Goal: Transaction & Acquisition: Download file/media

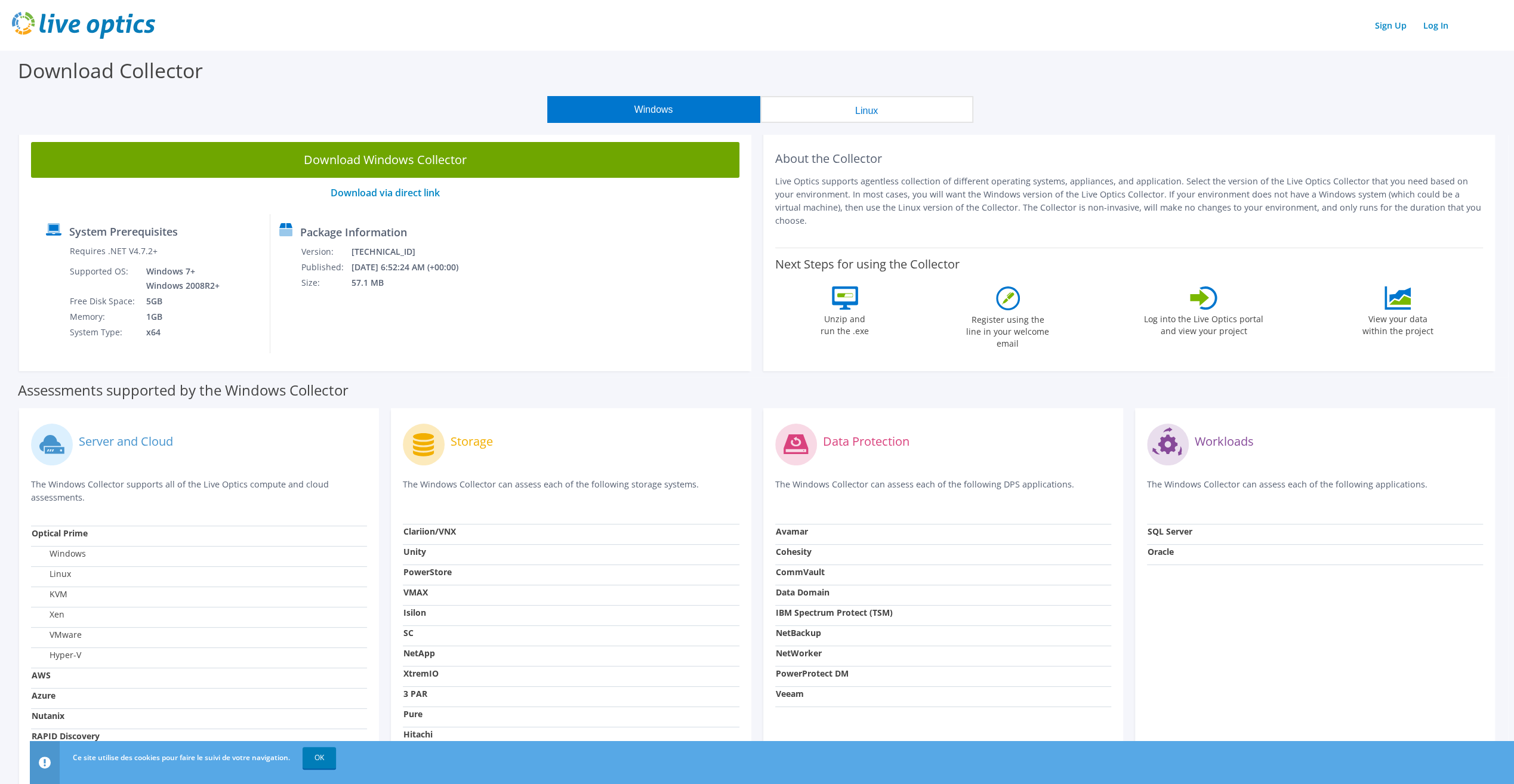
click at [609, 391] on div "Assessments supported by the Windows Collector" at bounding box center [757, 387] width 1478 height 30
click at [60, 655] on label "Hyper-V" at bounding box center [56, 655] width 49 height 12
click at [67, 656] on label "Hyper-V" at bounding box center [56, 655] width 49 height 12
click at [68, 658] on label "Hyper-V" at bounding box center [56, 655] width 49 height 12
click at [311, 754] on link "OK" at bounding box center [319, 758] width 33 height 22
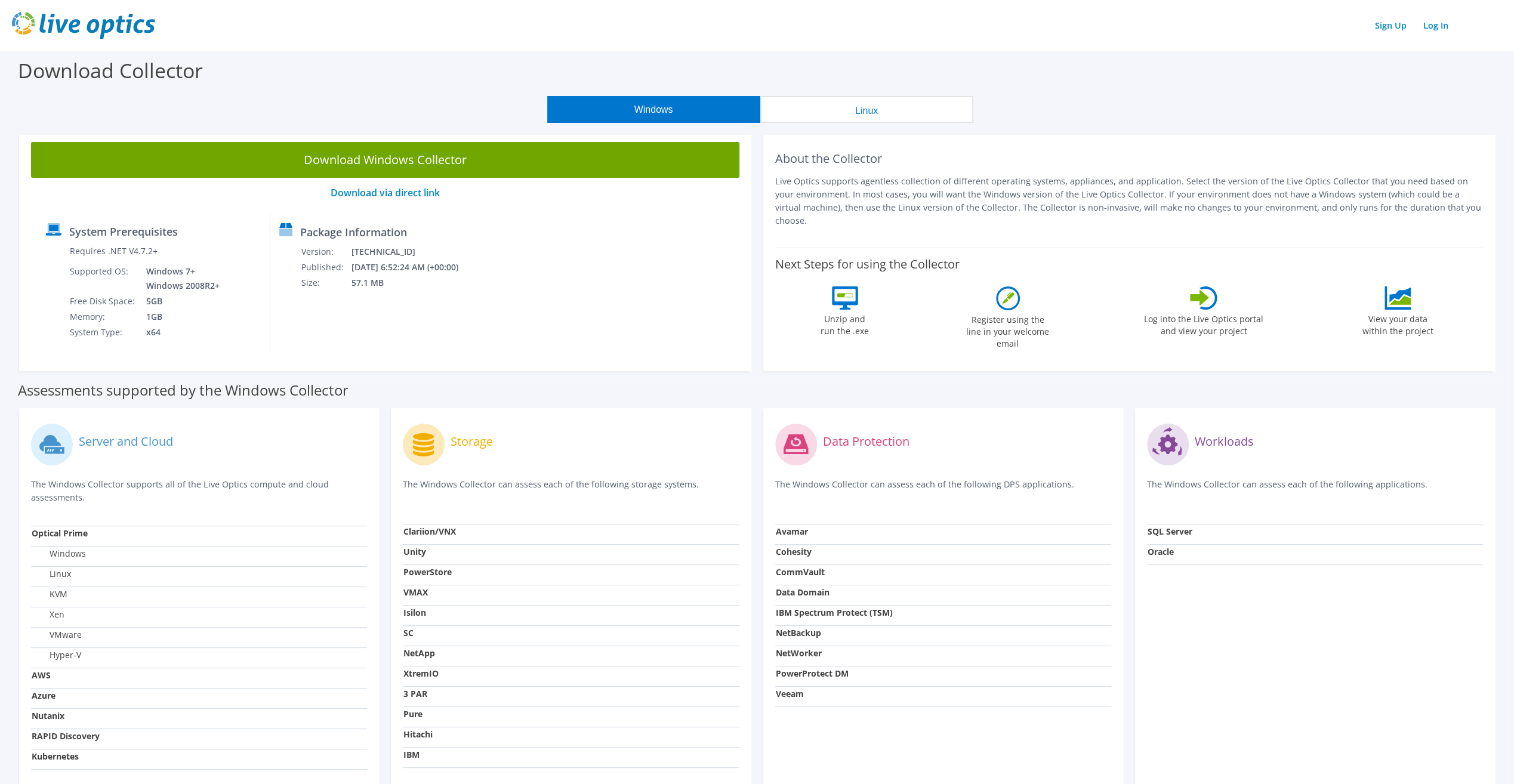
click at [391, 149] on link "Download Windows Collector" at bounding box center [385, 160] width 709 height 36
click at [109, 444] on label "Server and Cloud" at bounding box center [125, 442] width 94 height 12
click at [65, 652] on label "Hyper-V" at bounding box center [56, 655] width 49 height 12
